Goal: Transaction & Acquisition: Subscribe to service/newsletter

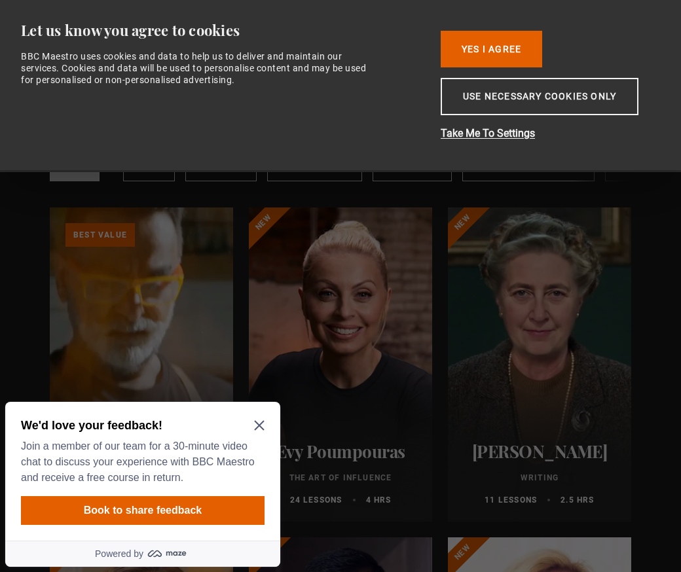
click at [257, 422] on icon "Close Maze Prompt" at bounding box center [259, 425] width 10 height 10
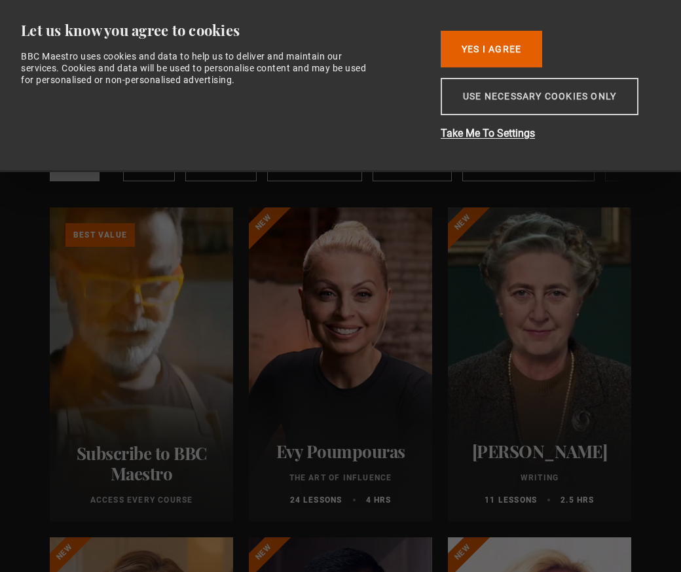
click at [465, 92] on button "Use necessary cookies only" at bounding box center [540, 96] width 198 height 37
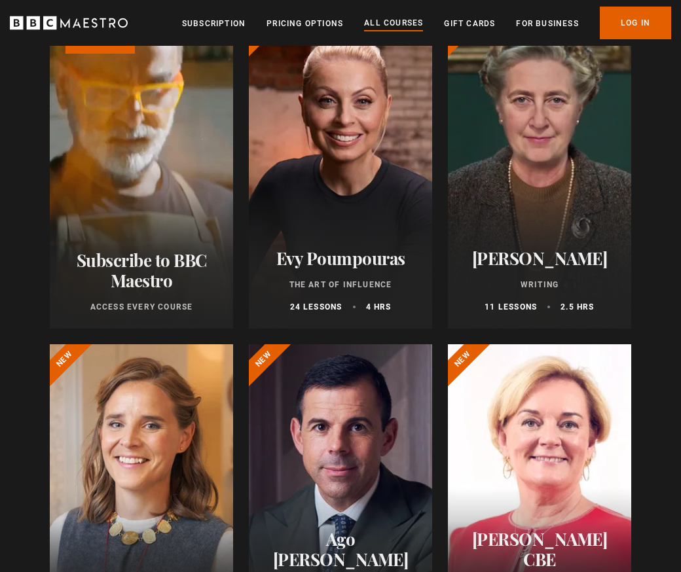
scroll to position [176, 0]
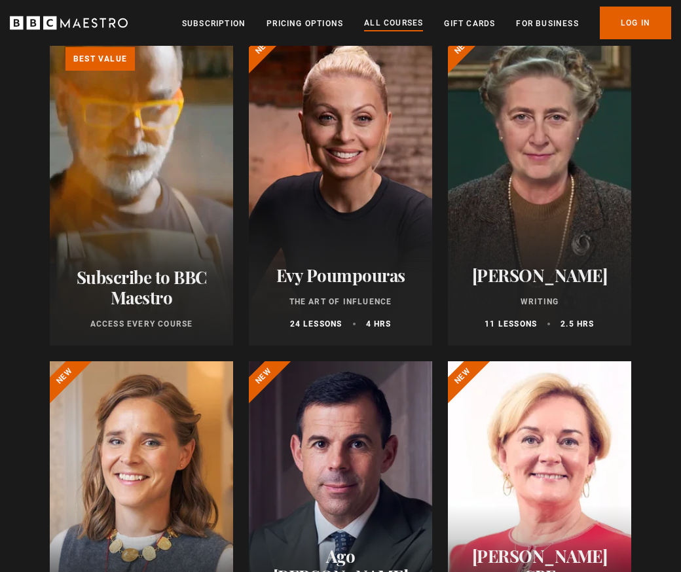
click at [50, 31] on link "Learn more about BBC Maestro" at bounding box center [50, 31] width 0 height 0
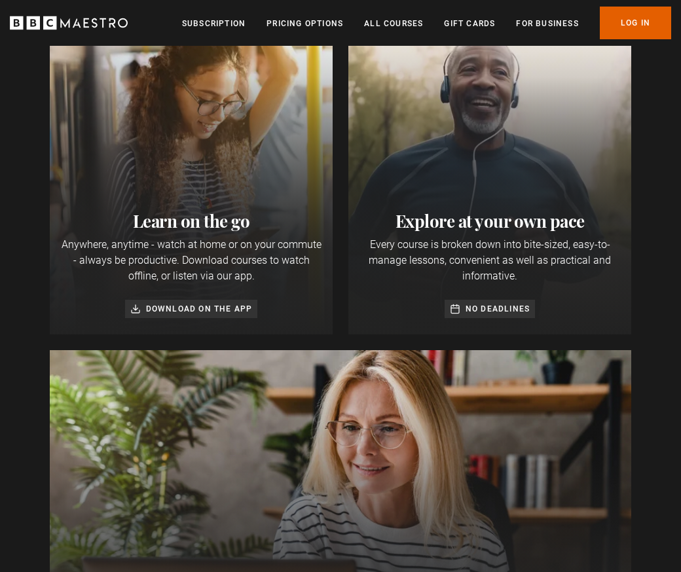
scroll to position [204, 0]
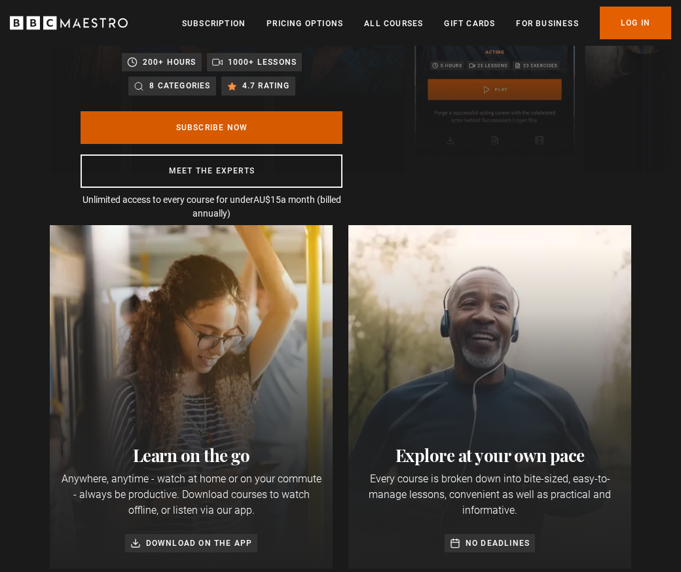
click at [261, 118] on link "Subscribe Now" at bounding box center [212, 127] width 262 height 33
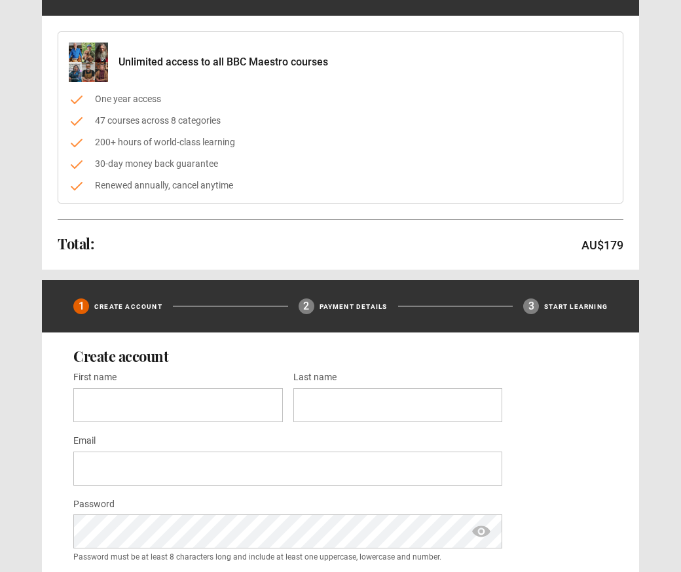
scroll to position [98, 0]
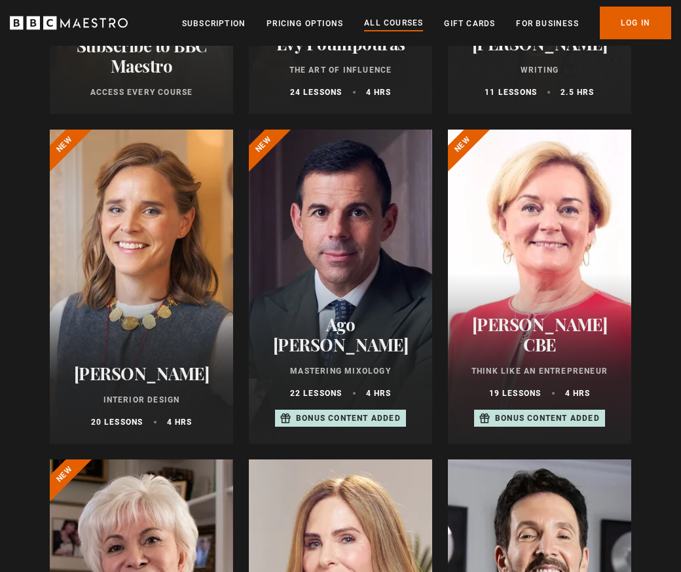
scroll to position [410, 0]
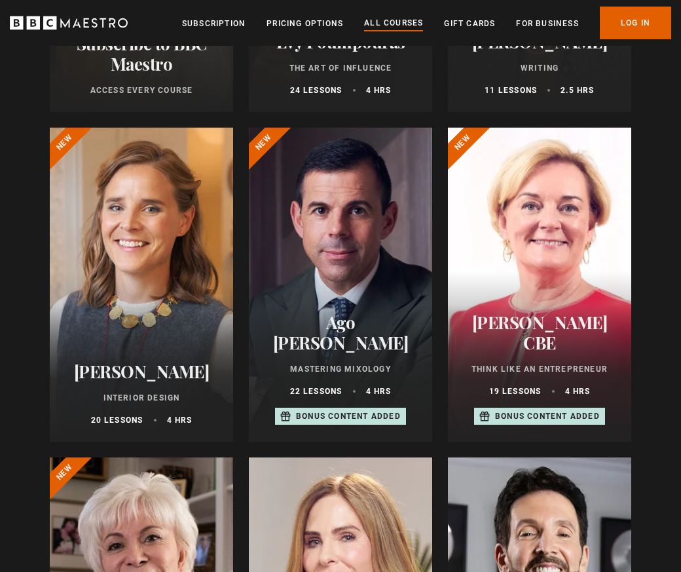
click at [141, 270] on div at bounding box center [141, 285] width 183 height 314
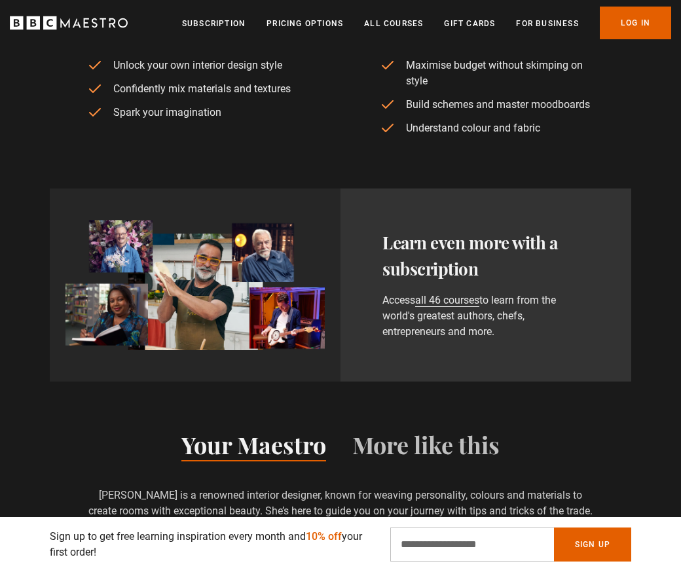
scroll to position [668, 0]
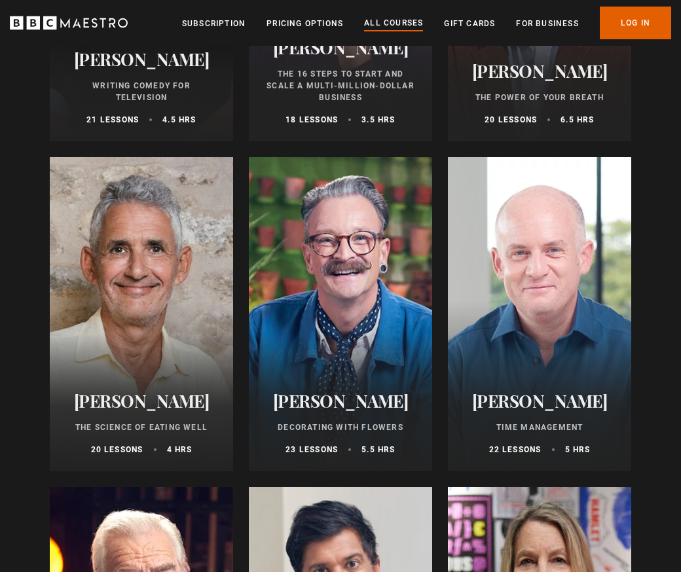
scroll to position [1703, 0]
